Goal: Transaction & Acquisition: Download file/media

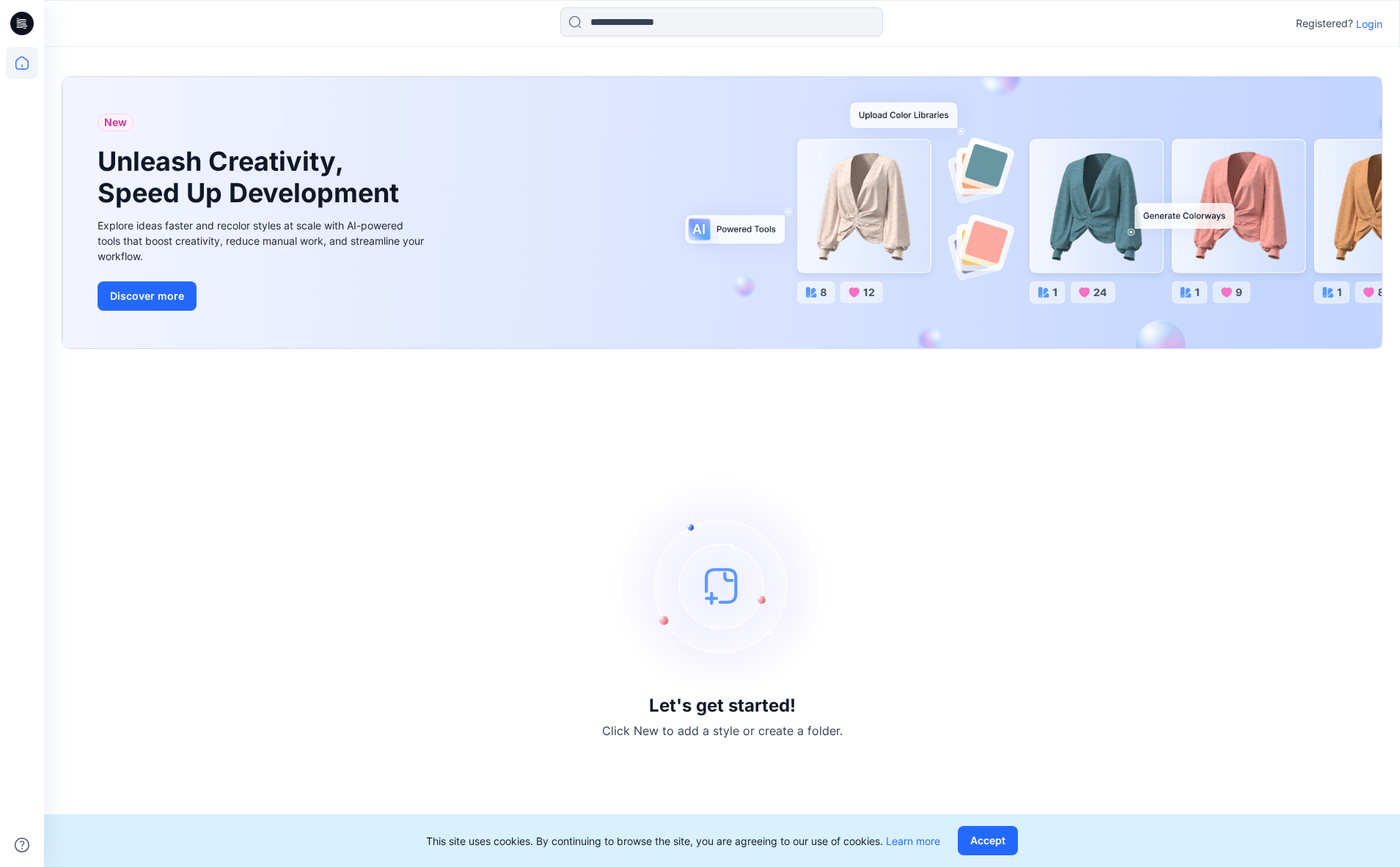
click at [1370, 22] on p "Login" at bounding box center [1368, 24] width 26 height 15
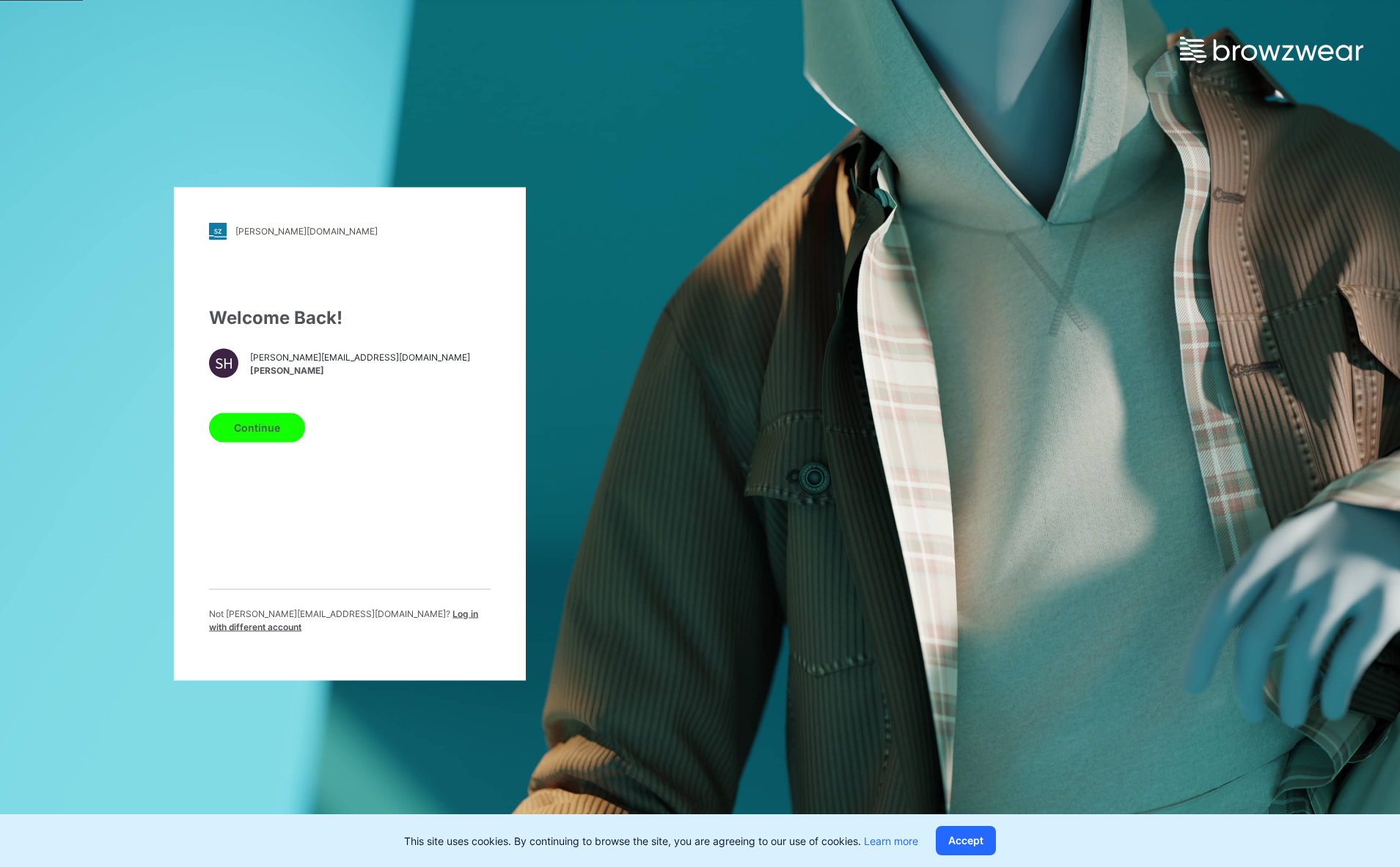
click at [267, 424] on button "Continue" at bounding box center [256, 427] width 96 height 29
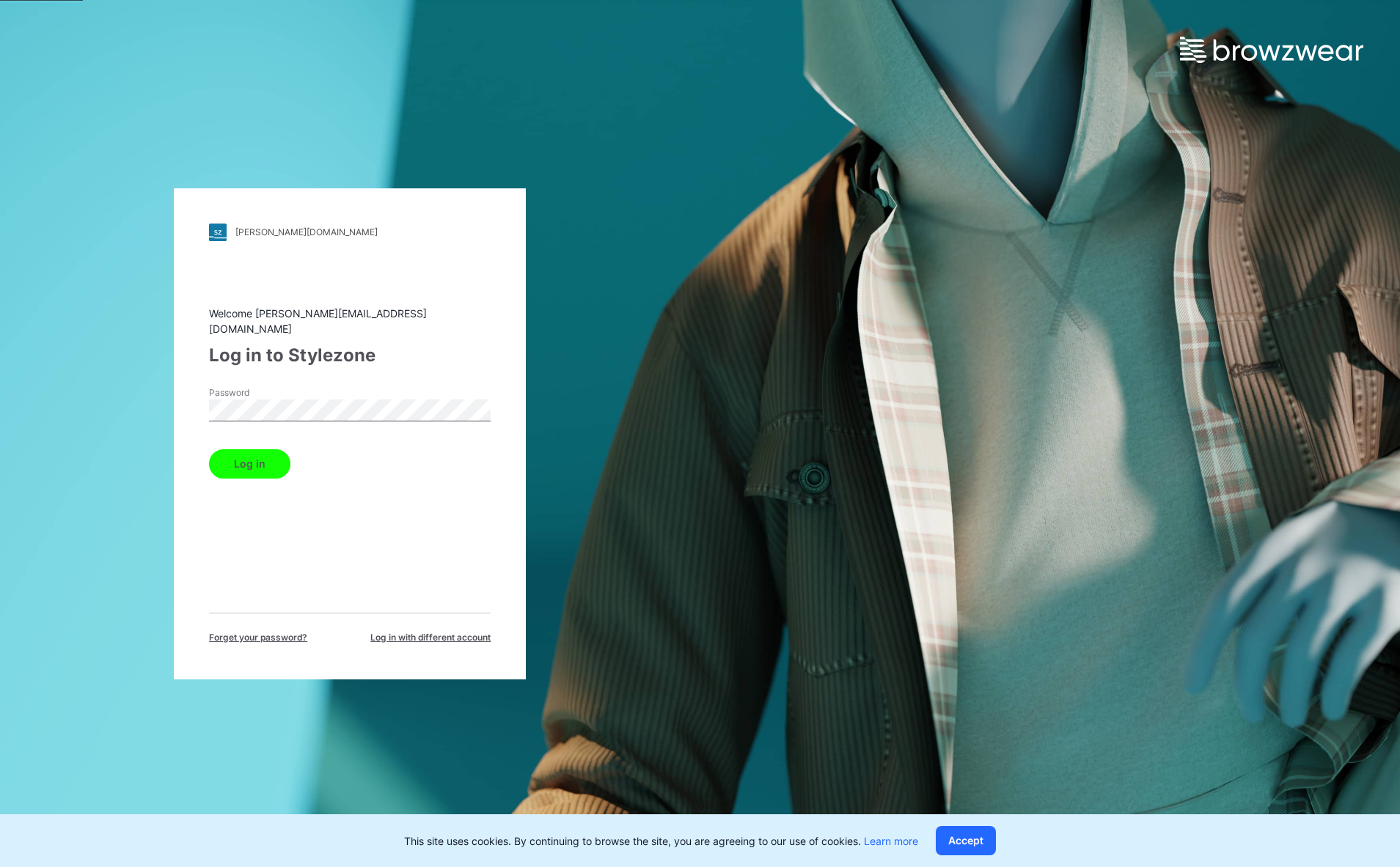
click at [240, 454] on button "Log in" at bounding box center [250, 464] width 82 height 29
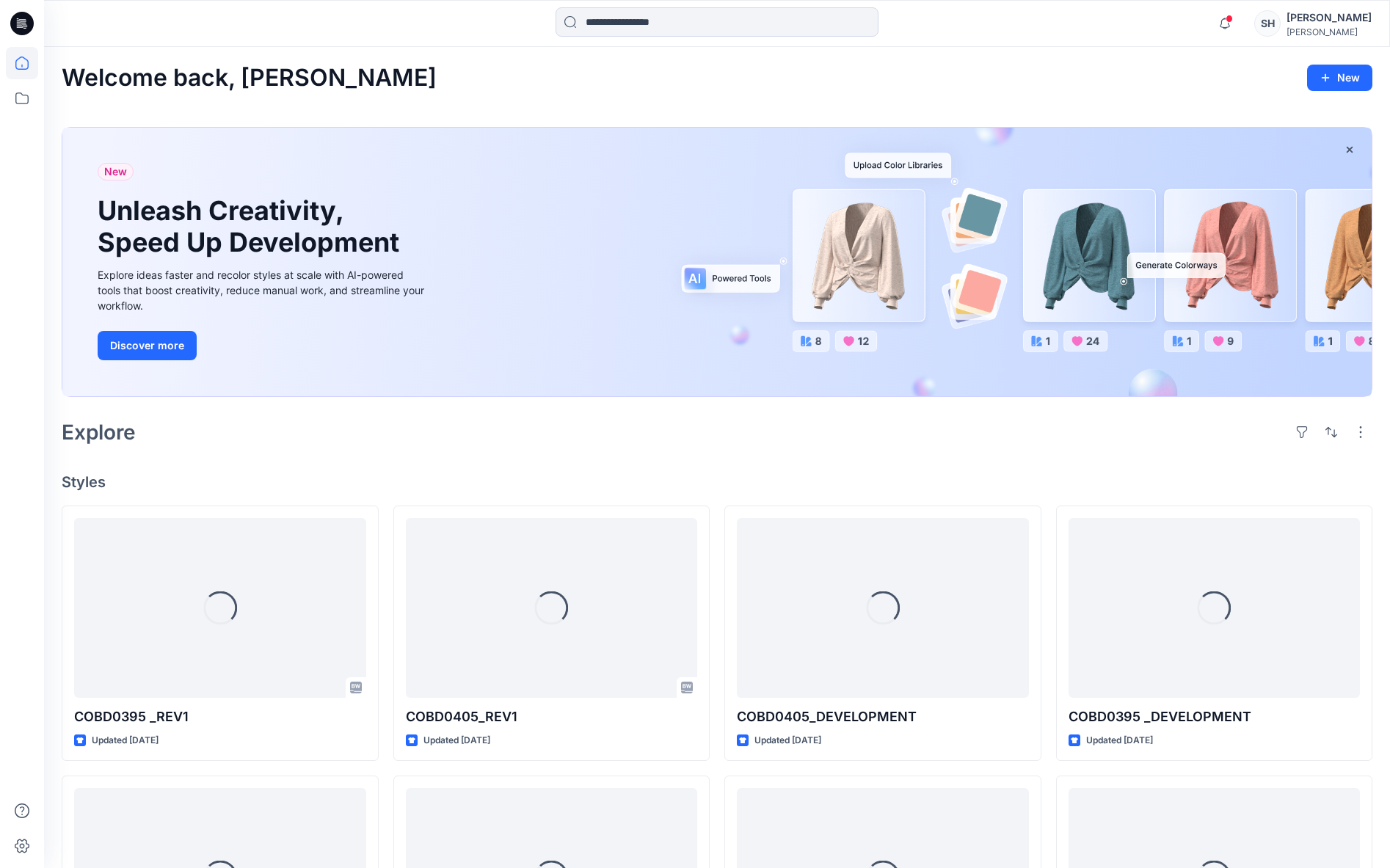
scroll to position [135, 0]
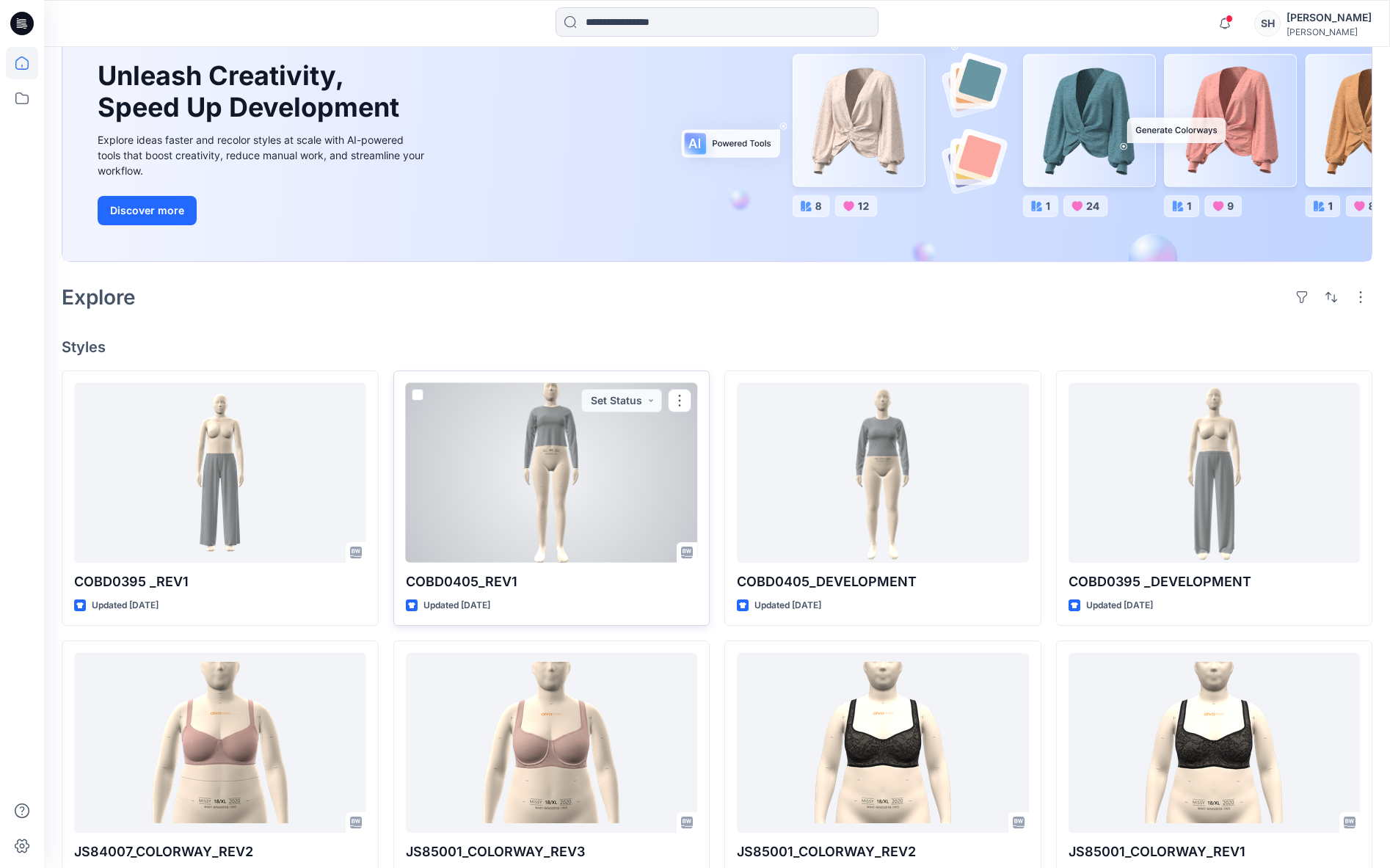
click at [566, 493] on div at bounding box center [552, 473] width 292 height 180
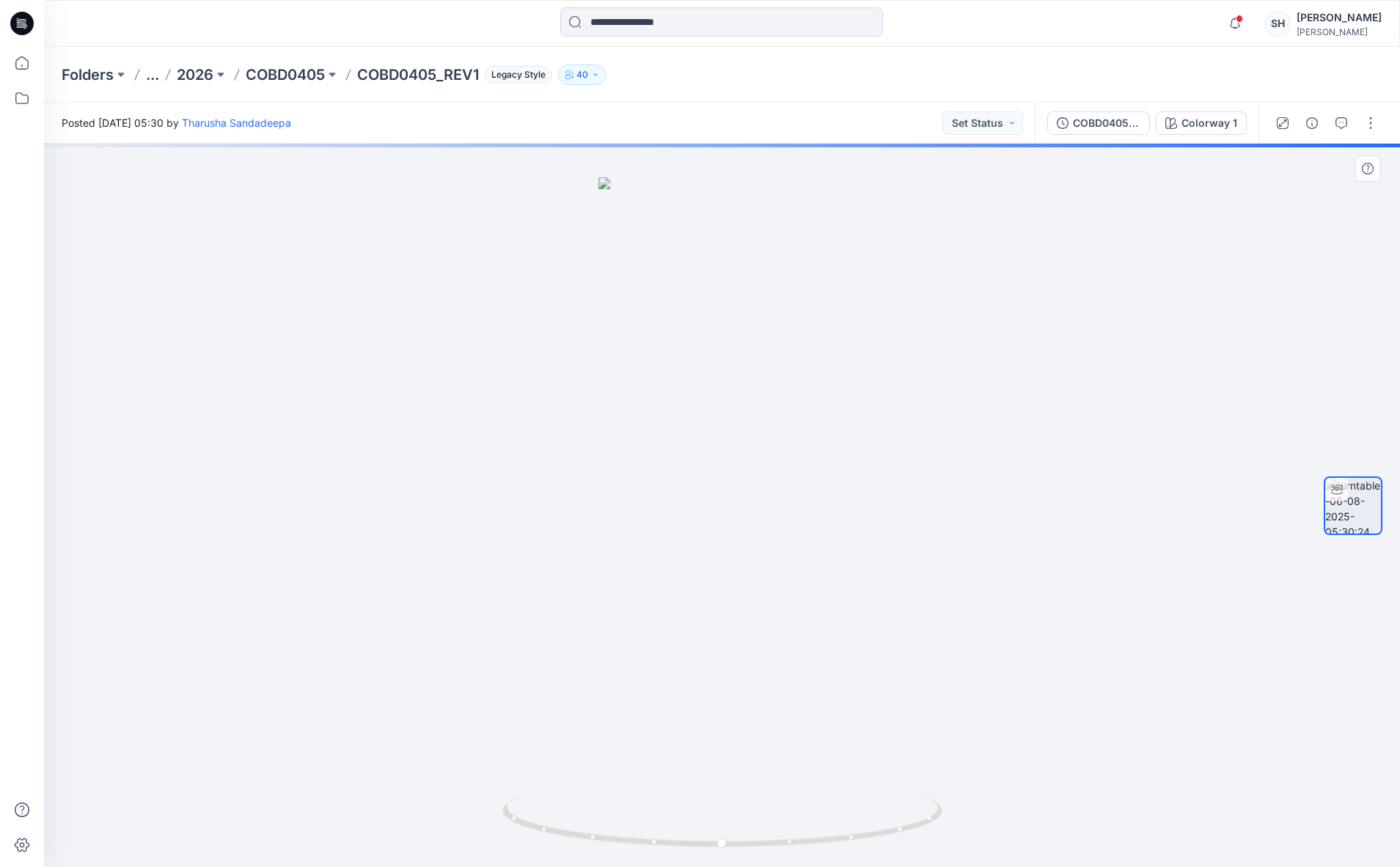
click at [1349, 394] on div at bounding box center [1353, 506] width 59 height 367
drag, startPoint x: 1344, startPoint y: 651, endPoint x: 981, endPoint y: 631, distance: 363.6
click at [1344, 651] on div at bounding box center [1353, 506] width 59 height 367
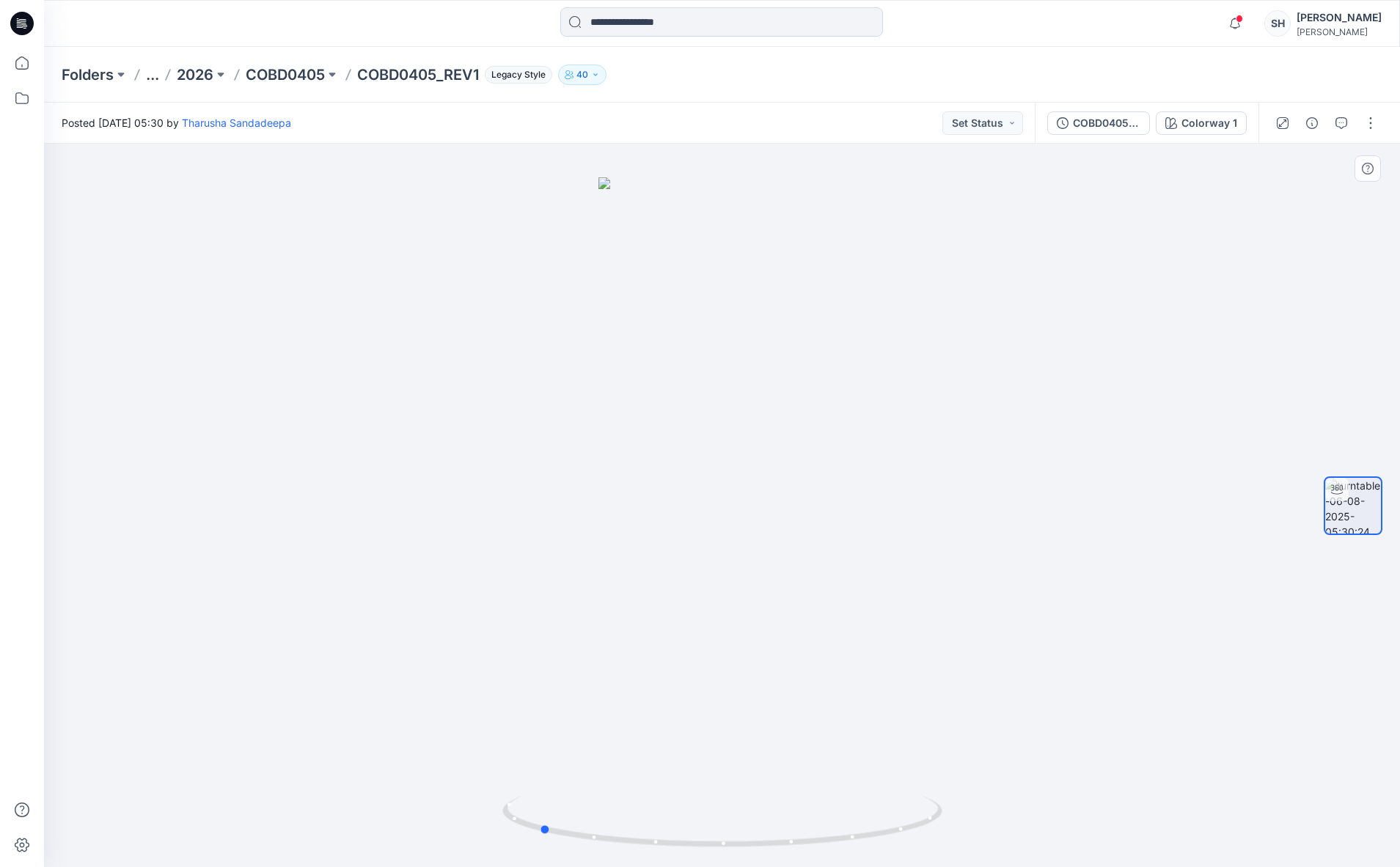
drag, startPoint x: 1249, startPoint y: 417, endPoint x: 586, endPoint y: 514, distance: 670.1
click at [566, 528] on div at bounding box center [722, 506] width 1355 height 724
drag, startPoint x: 682, startPoint y: 383, endPoint x: 771, endPoint y: 588, distance: 223.5
click at [453, 621] on div at bounding box center [722, 506] width 1355 height 724
drag, startPoint x: 725, startPoint y: 393, endPoint x: 804, endPoint y: 540, distance: 166.9
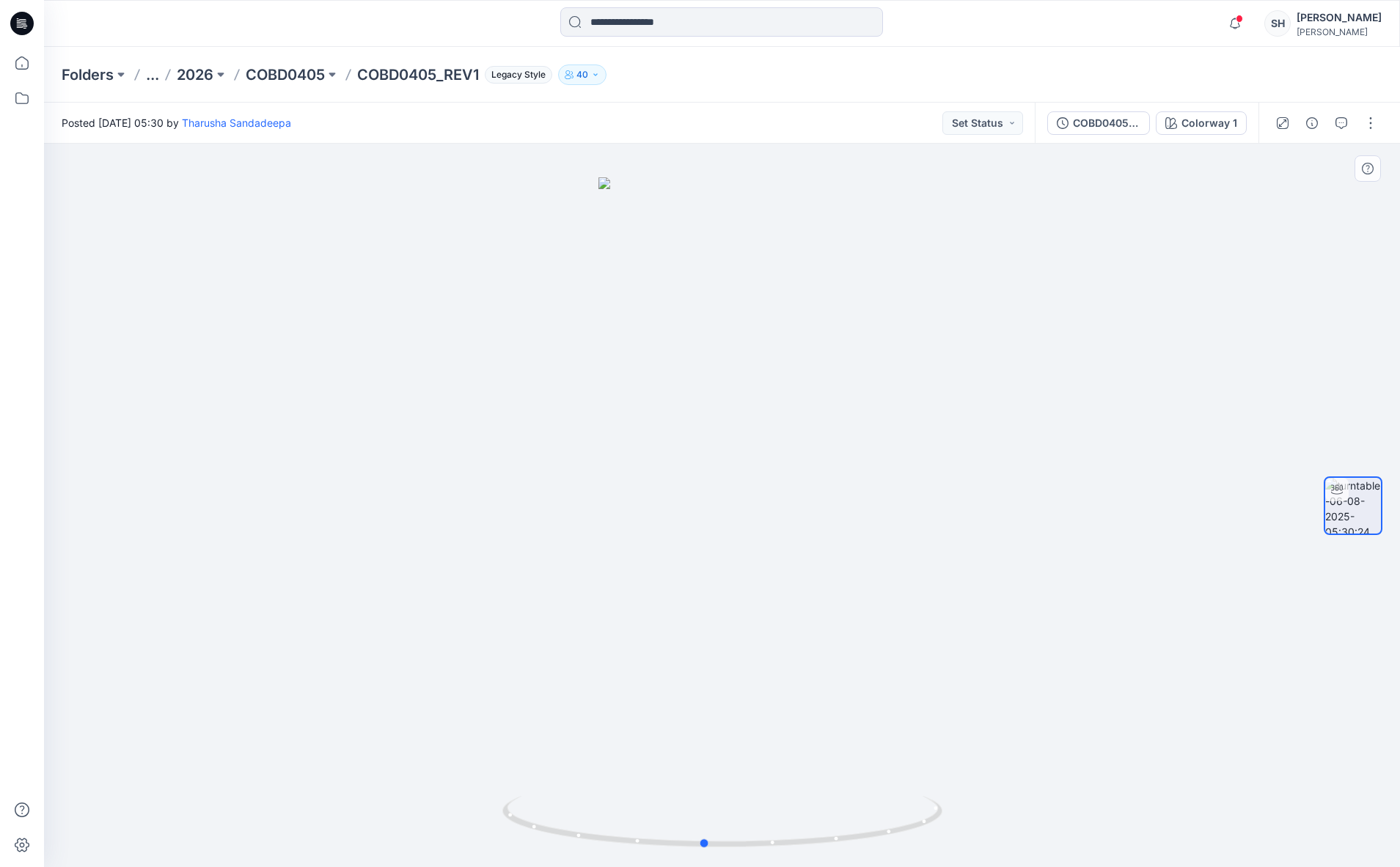
click at [743, 544] on div at bounding box center [722, 506] width 1355 height 724
click at [312, 73] on p "COBD0405" at bounding box center [285, 75] width 79 height 21
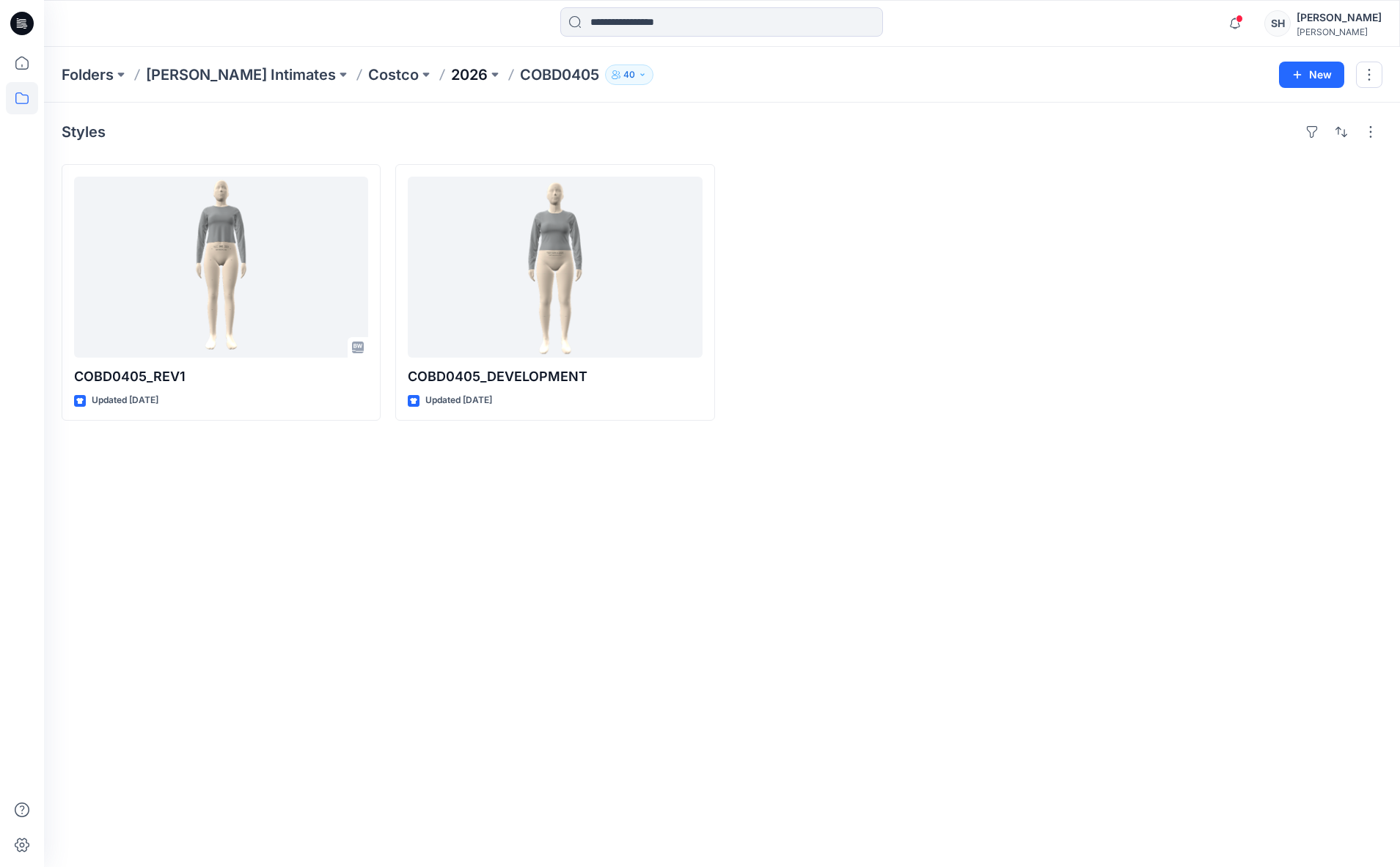
click at [451, 75] on p "2026" at bounding box center [470, 75] width 37 height 21
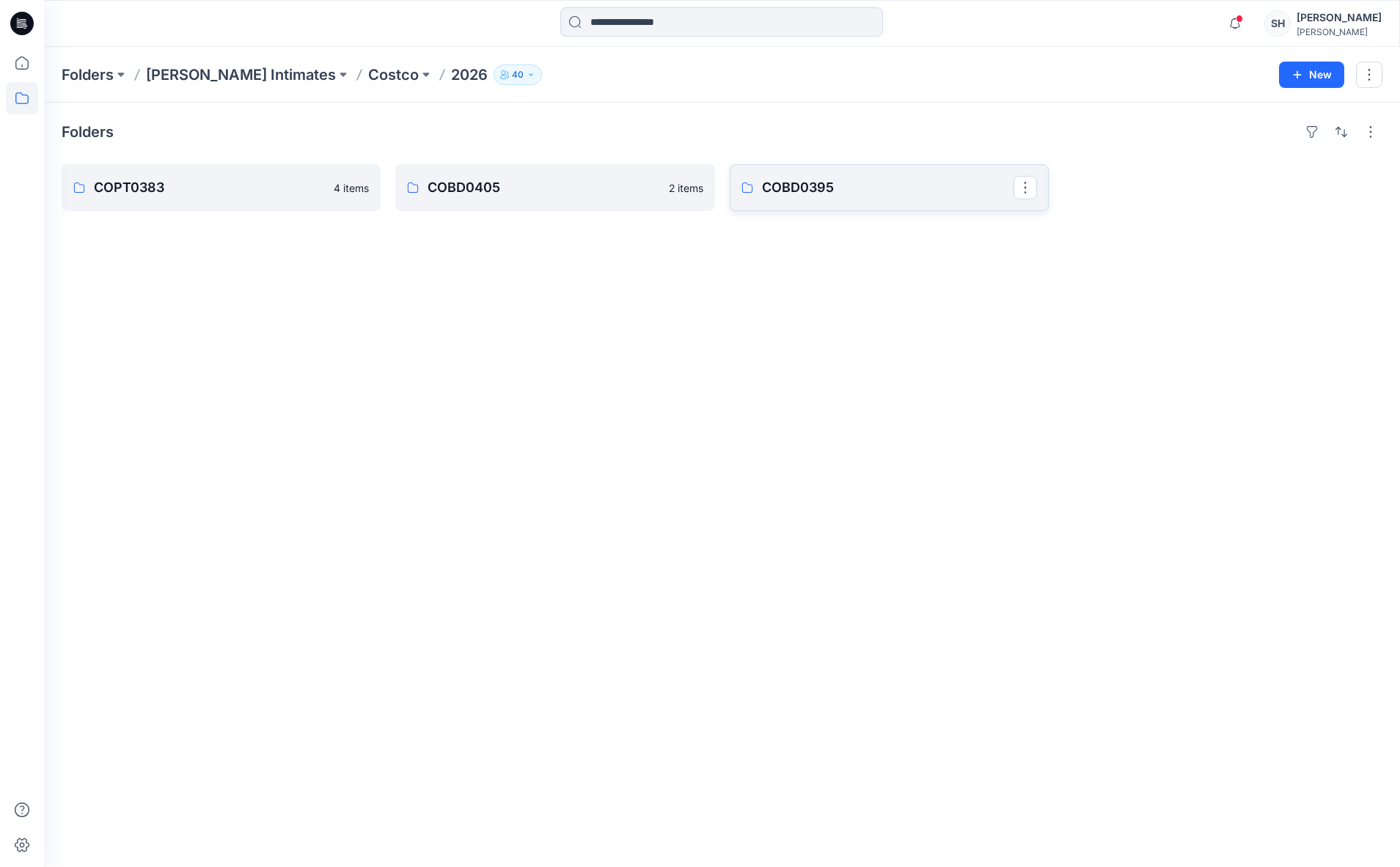
click at [835, 198] on link "COBD0395" at bounding box center [889, 187] width 319 height 47
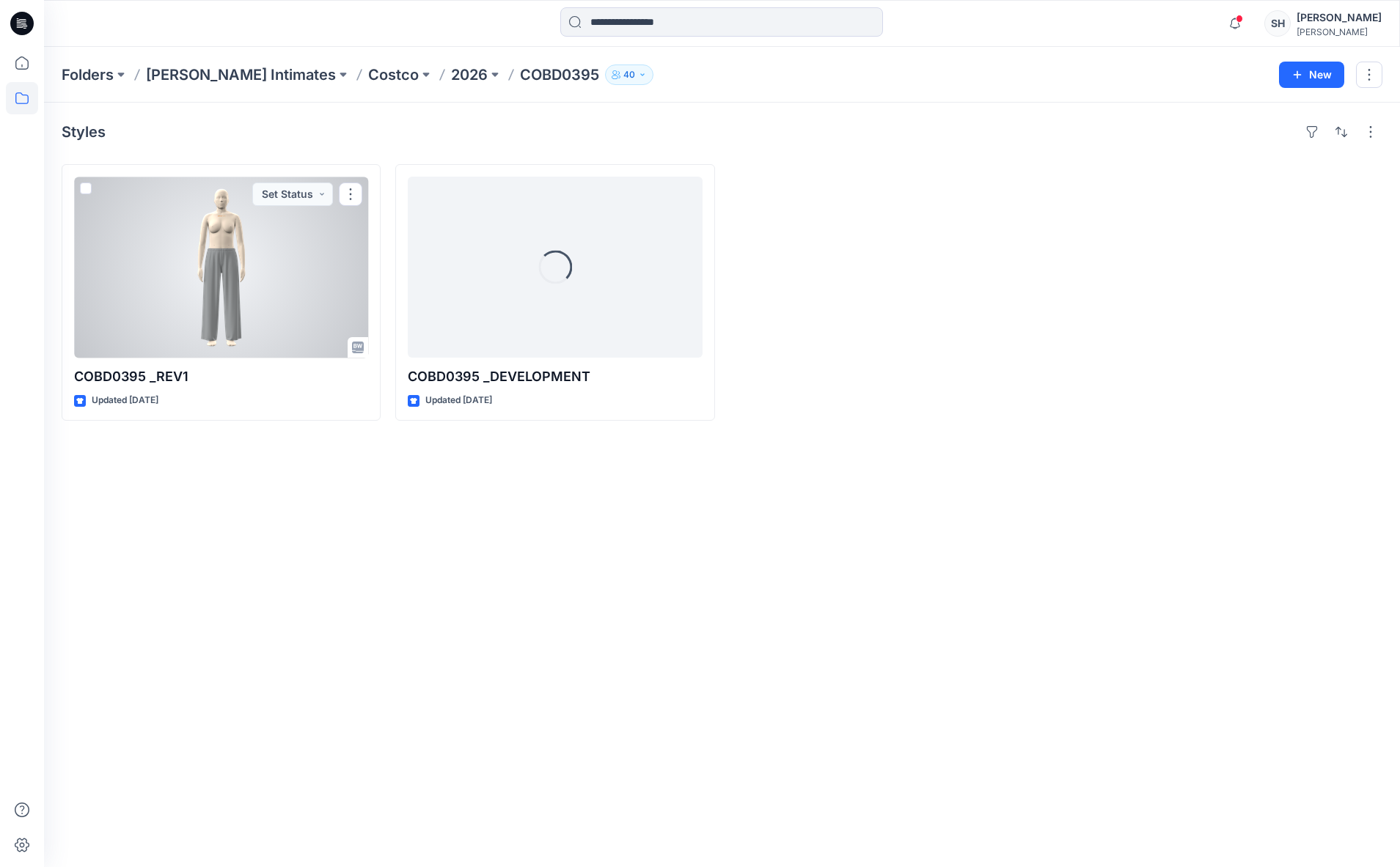
click at [199, 298] on div at bounding box center [221, 266] width 294 height 181
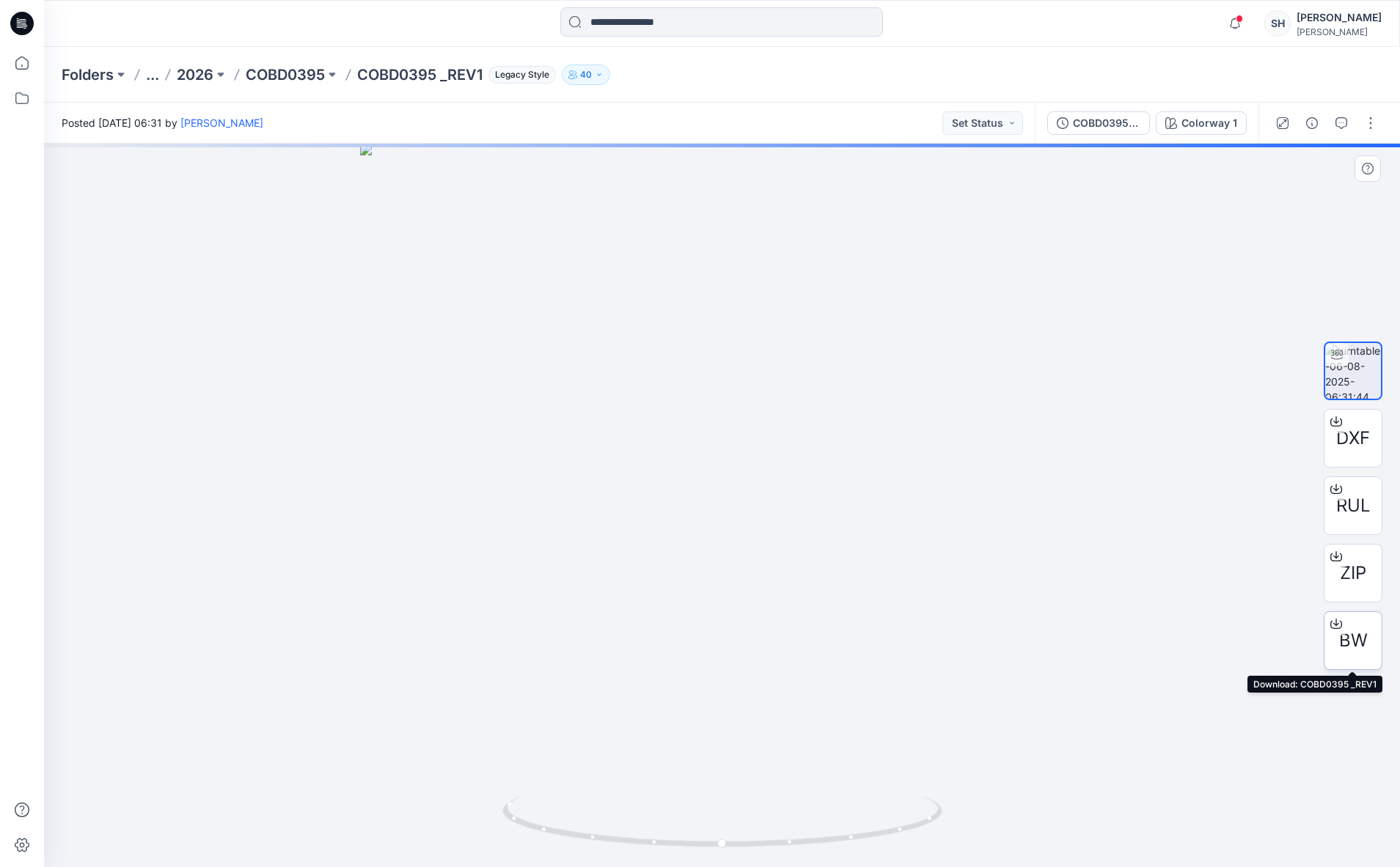
click at [1359, 634] on span "BW" at bounding box center [1353, 641] width 28 height 26
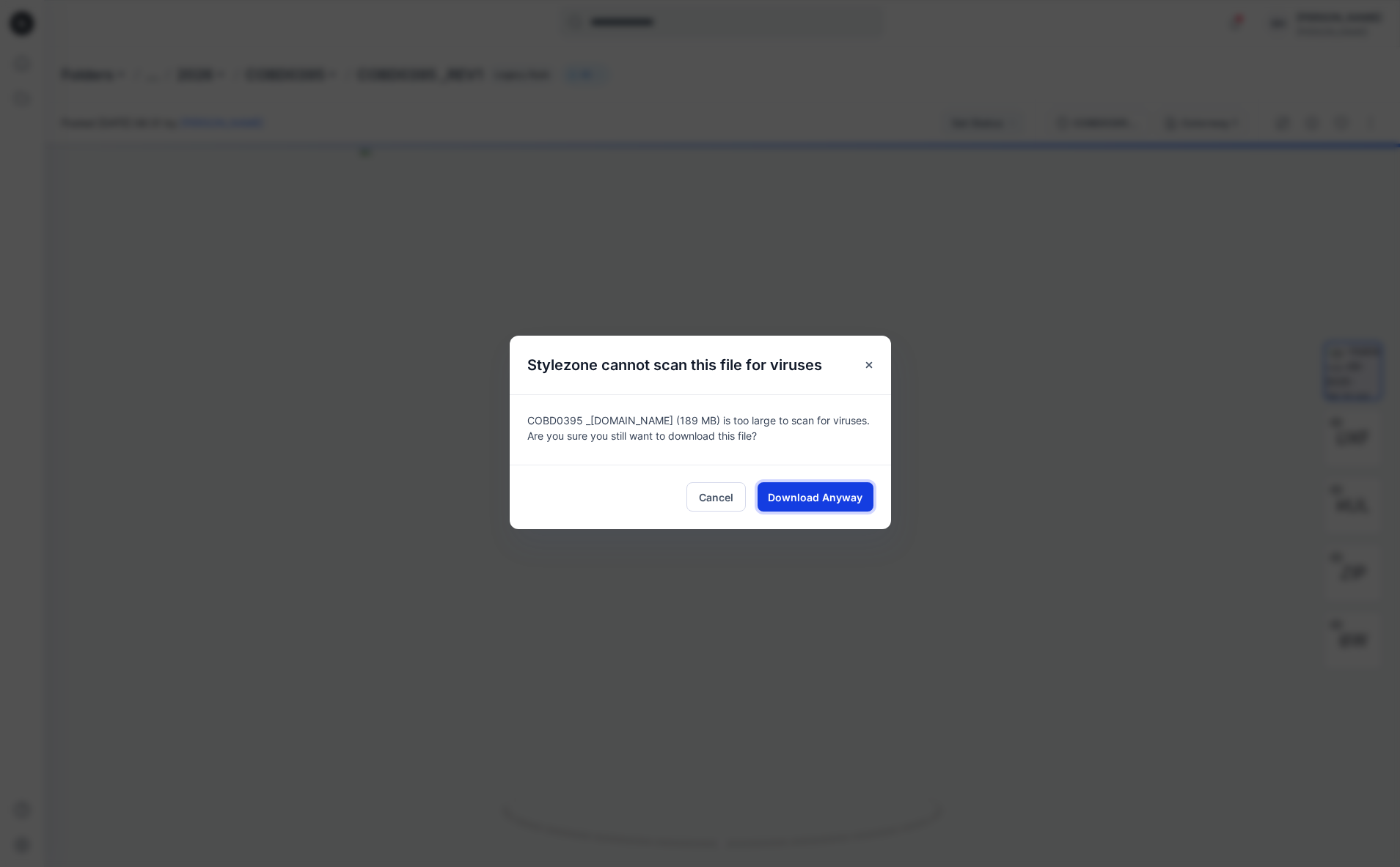
click at [816, 485] on button "Download Anyway" at bounding box center [816, 497] width 116 height 29
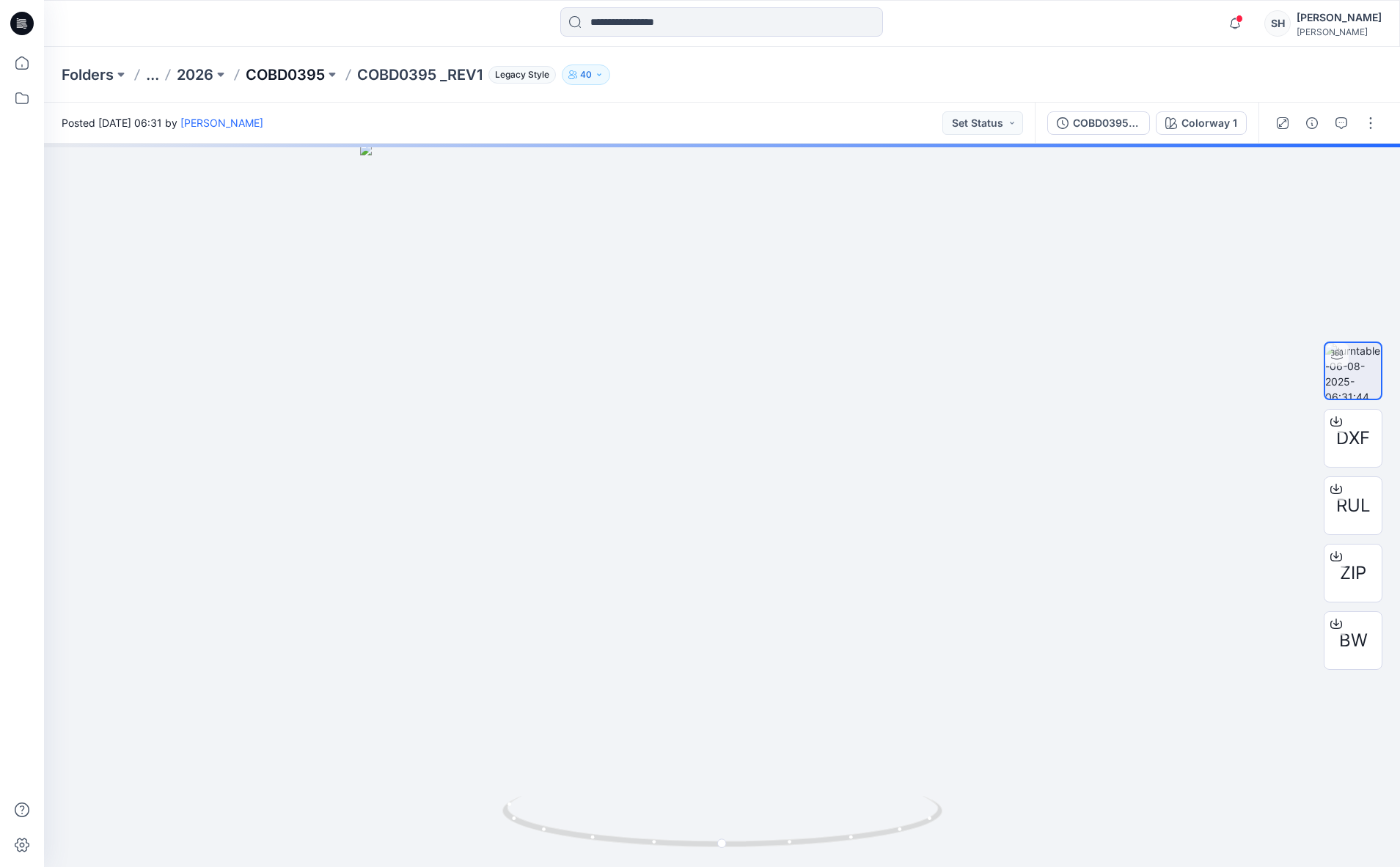
click at [325, 76] on p "COBD0395" at bounding box center [285, 75] width 79 height 21
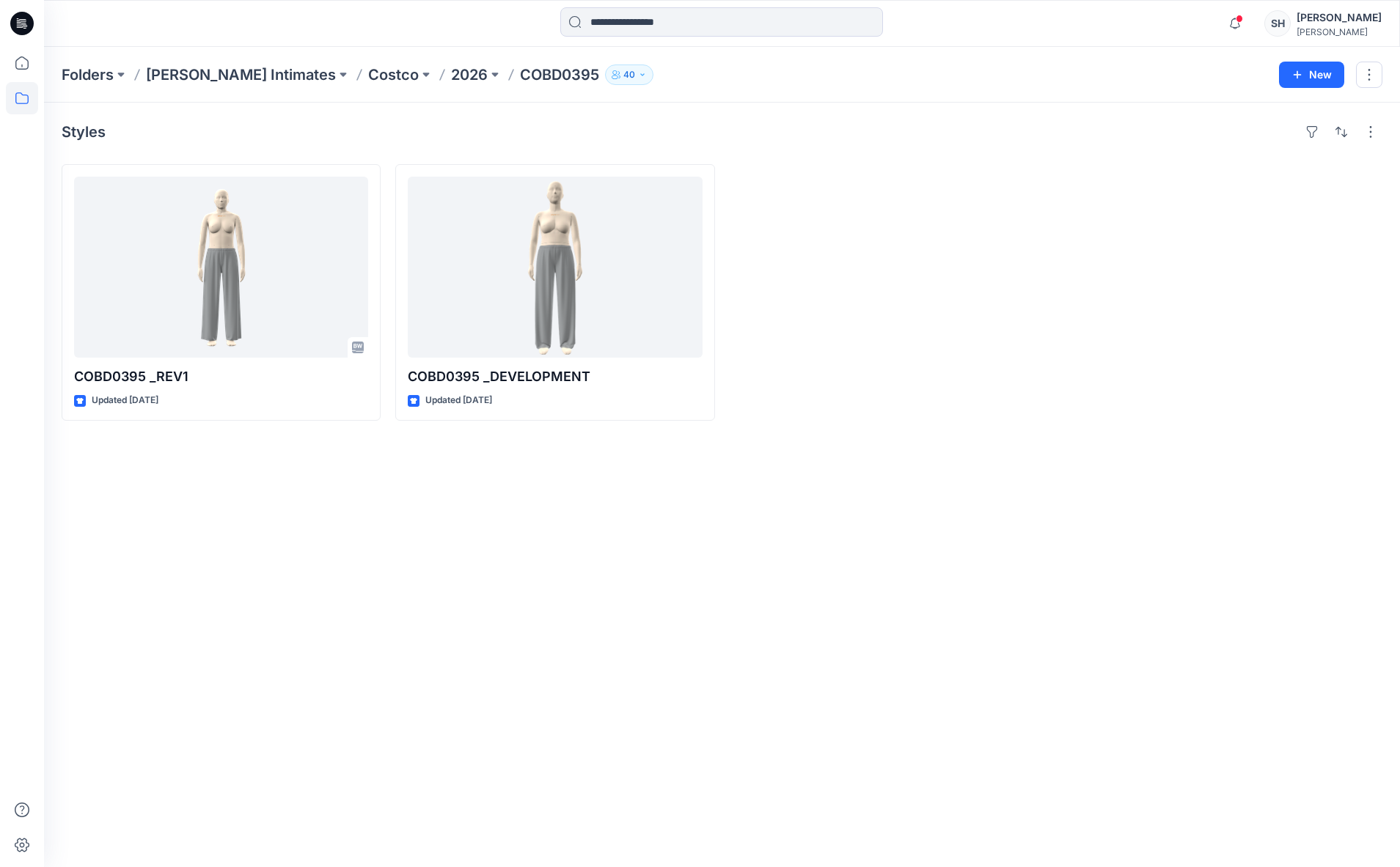
click at [451, 77] on p "2026" at bounding box center [470, 75] width 37 height 21
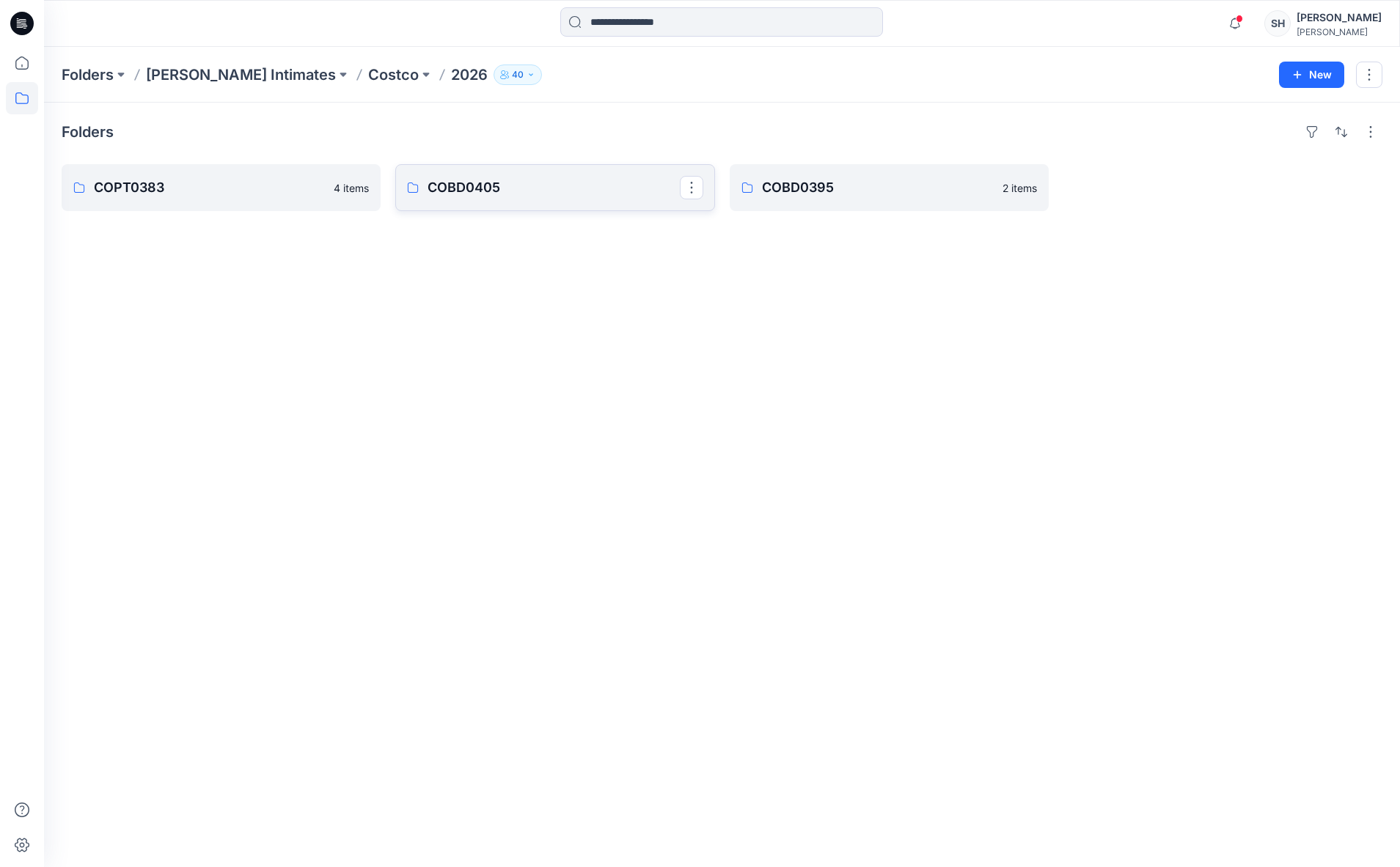
click at [538, 197] on p "COBD0405" at bounding box center [553, 187] width 252 height 21
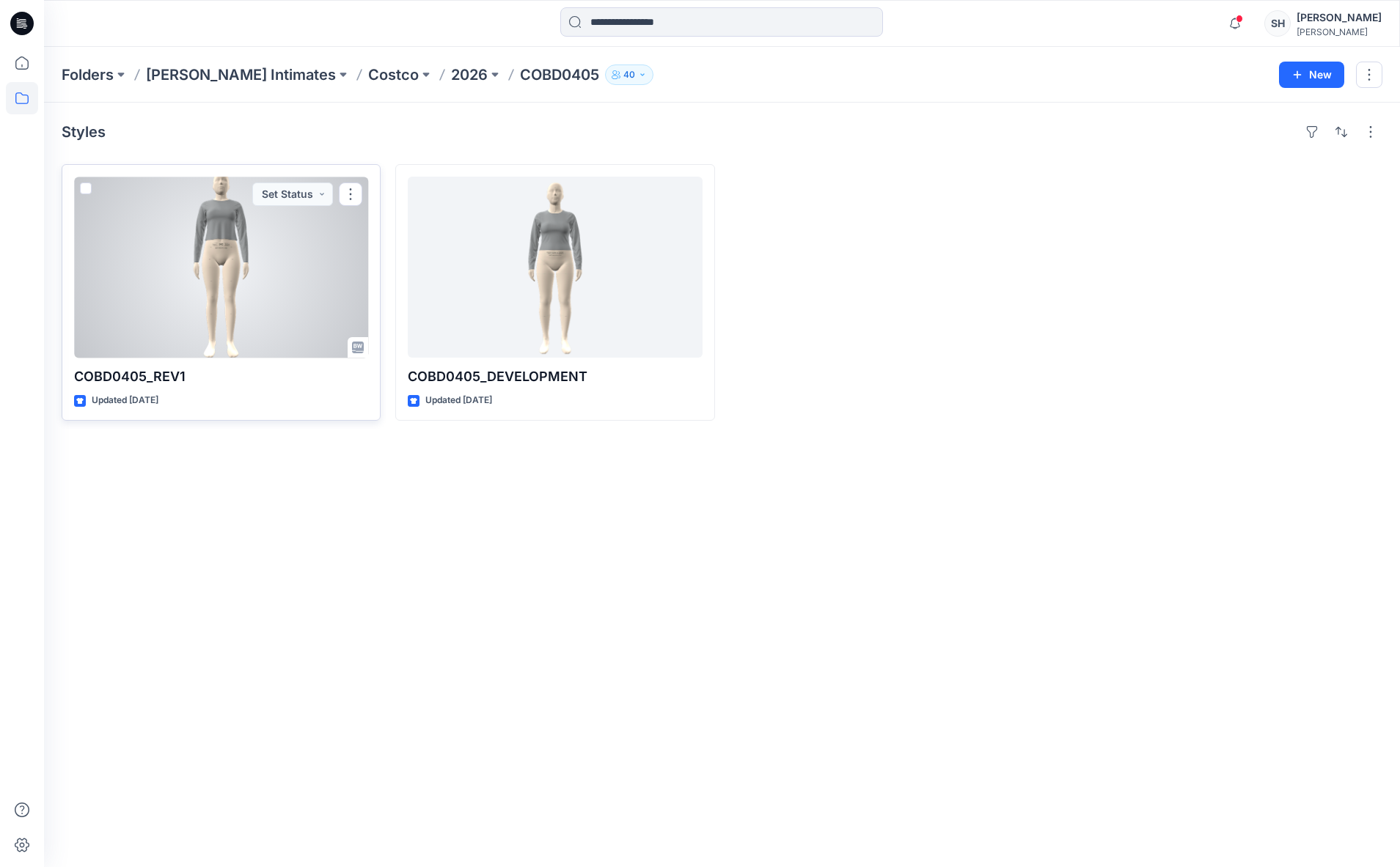
click at [235, 295] on div at bounding box center [221, 266] width 294 height 181
